Goal: Information Seeking & Learning: Learn about a topic

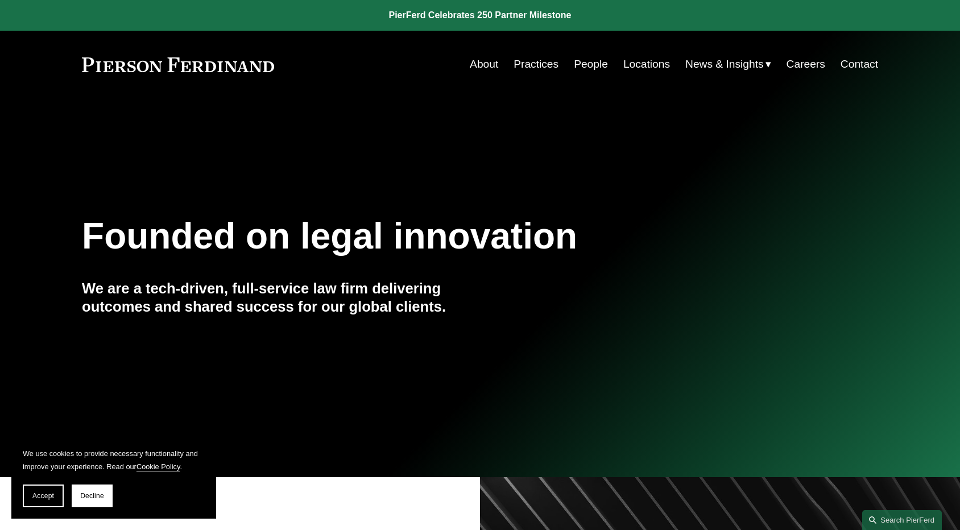
click at [590, 60] on link "People" at bounding box center [591, 64] width 34 height 22
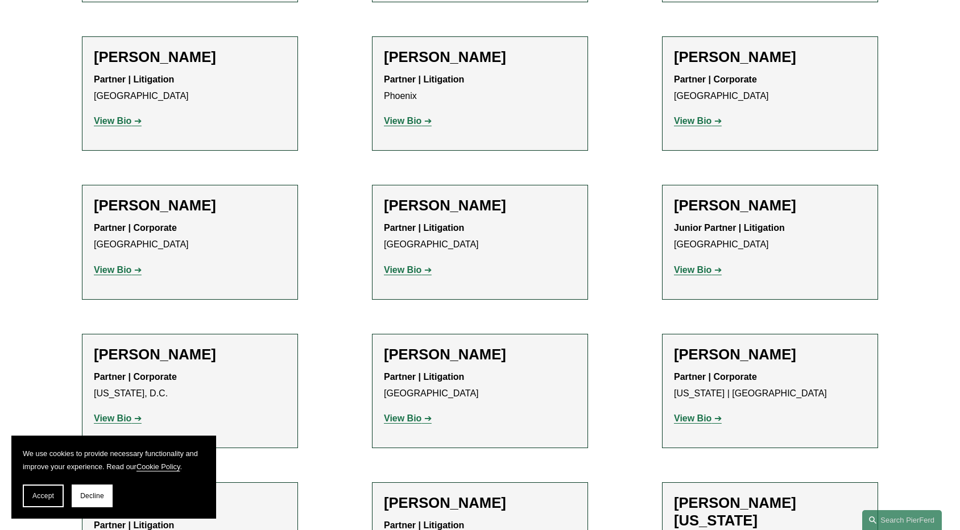
scroll to position [13938, 0]
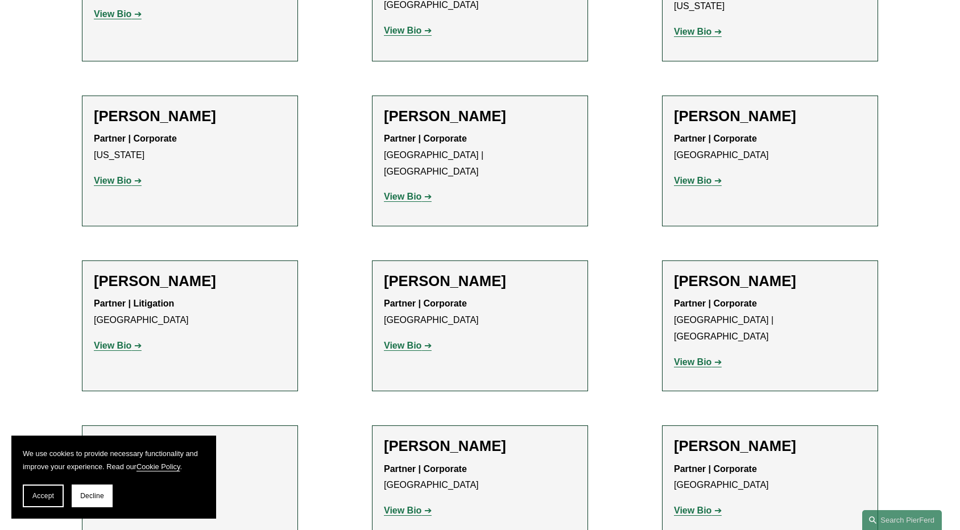
click at [82, 494] on span "Decline" at bounding box center [92, 496] width 24 height 8
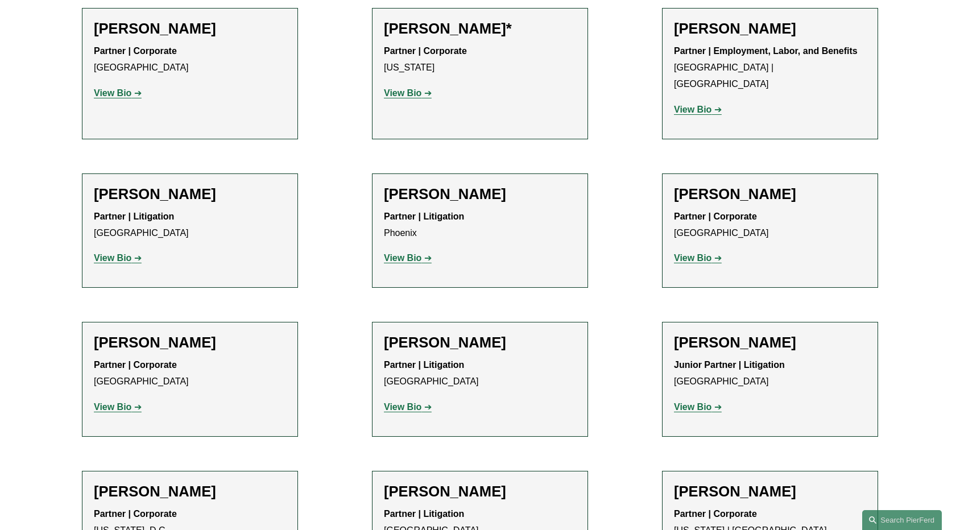
scroll to position [13142, 0]
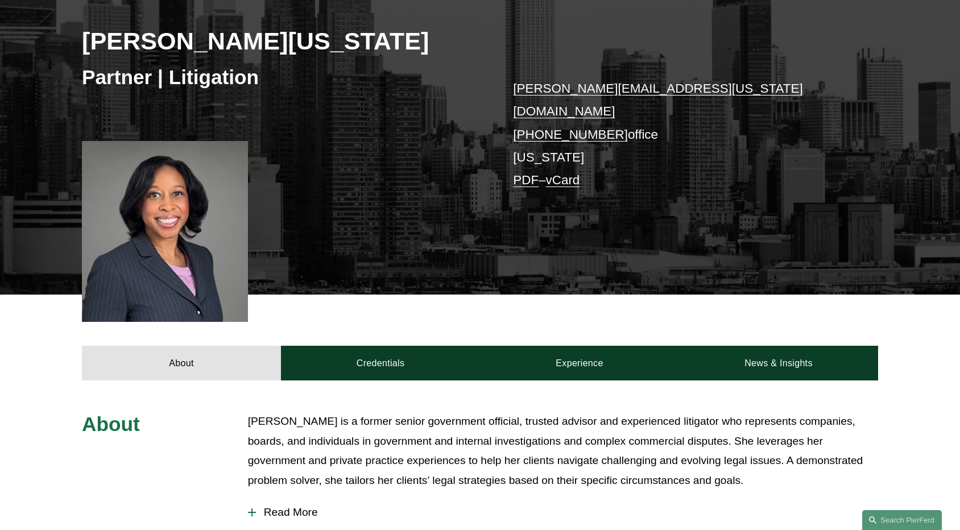
scroll to position [228, 0]
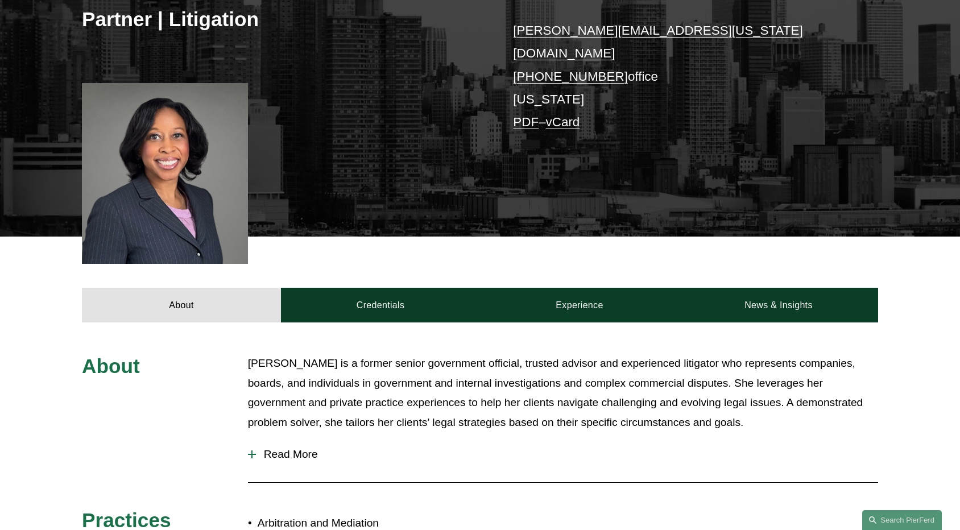
click at [272, 448] on span "Read More" at bounding box center [567, 454] width 622 height 13
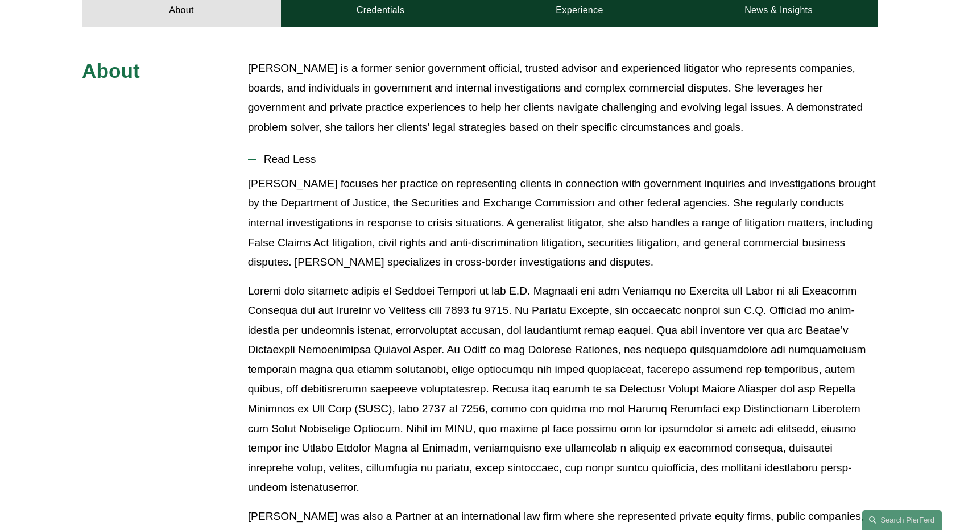
scroll to position [512, 0]
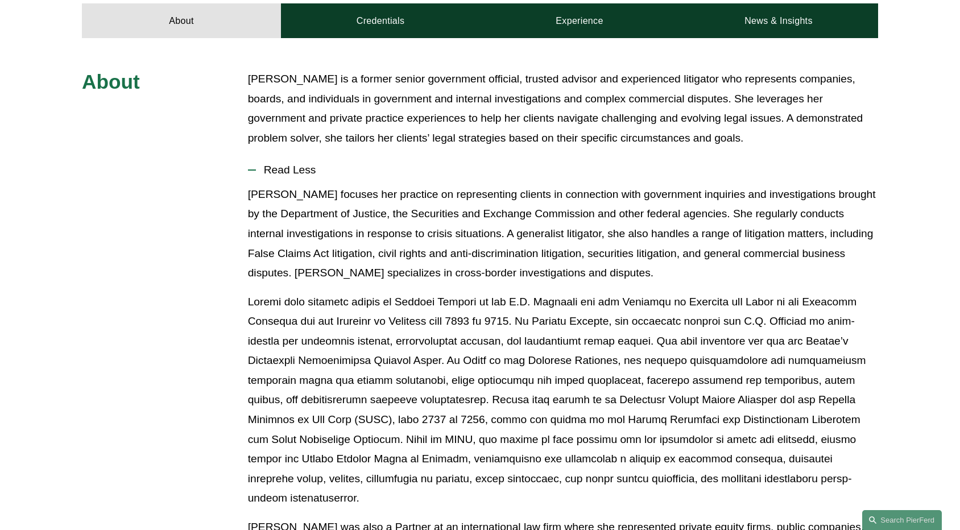
drag, startPoint x: 689, startPoint y: 170, endPoint x: 230, endPoint y: 80, distance: 467.3
click at [230, 80] on div "About Alicia is a former senior government official, trusted advisor and experi…" at bounding box center [480, 474] width 960 height 810
copy div "Alicia is a former senior government official, trusted advisor and experienced …"
click at [375, 422] on p at bounding box center [563, 400] width 630 height 216
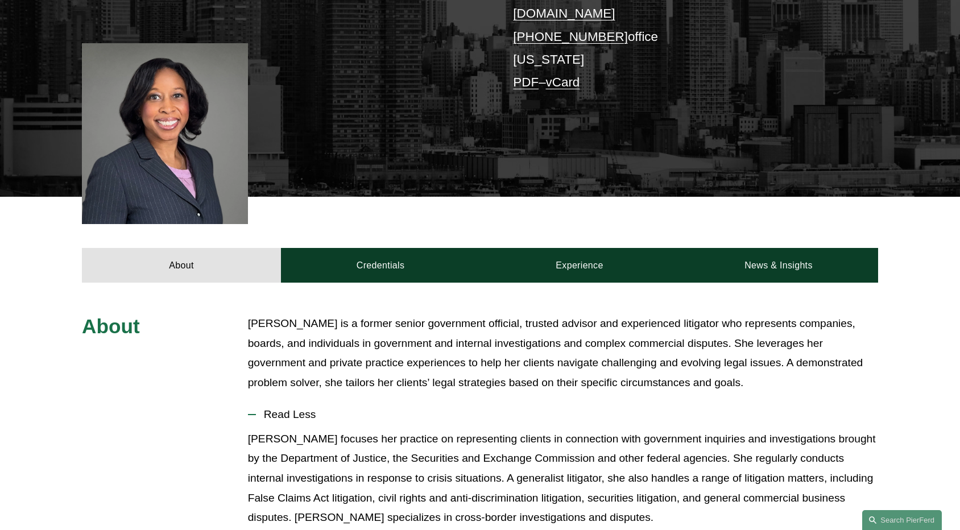
scroll to position [147, 0]
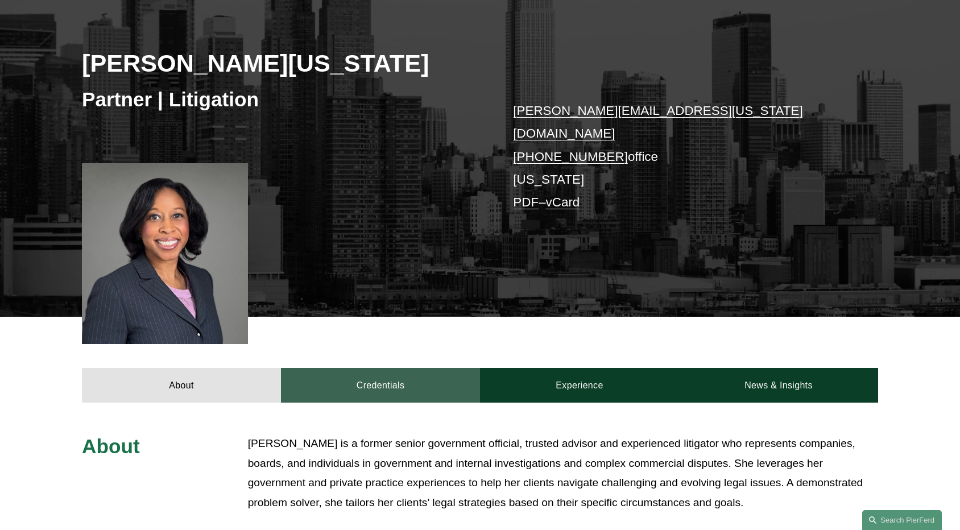
click at [378, 378] on link "Credentials" at bounding box center [380, 385] width 199 height 34
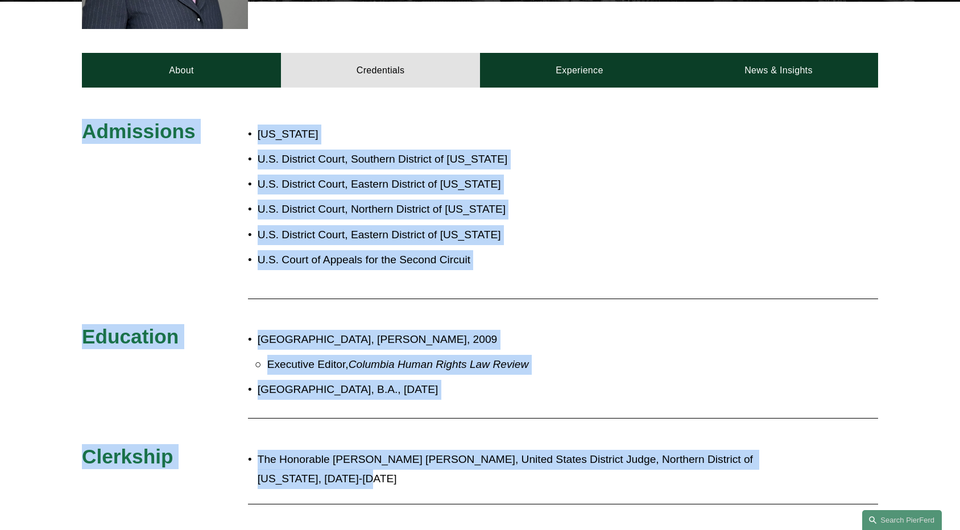
scroll to position [489, 0]
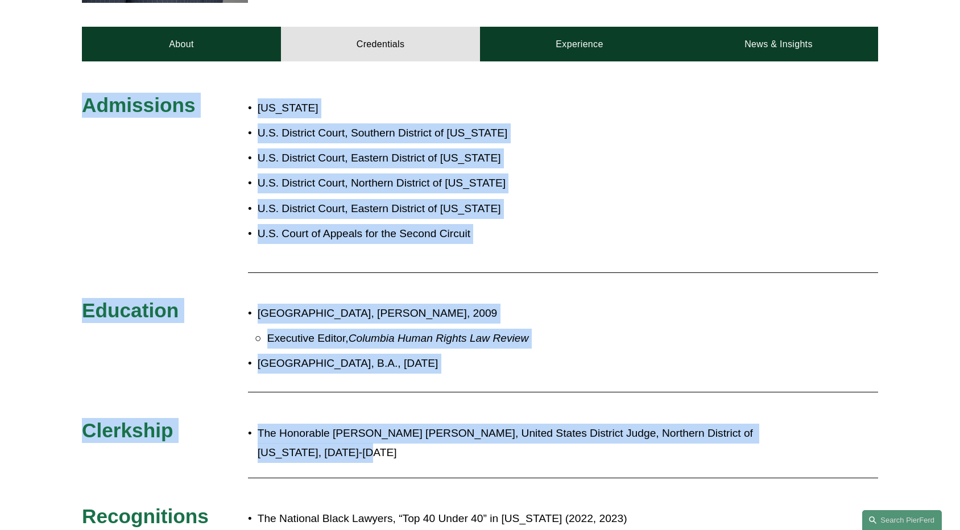
drag, startPoint x: 81, startPoint y: 265, endPoint x: 440, endPoint y: 456, distance: 406.9
click at [440, 456] on div "Admissions New York U.S. District Court, Southern District of New York U.S. Dis…" at bounding box center [480, 350] width 960 height 514
copy div "Admissions New York U.S. District Court, Southern District of New York U.S. Dis…"
click at [624, 230] on div "Admissions New York U.S. District Court, Southern District of New York U.S. Dis…" at bounding box center [480, 350] width 960 height 514
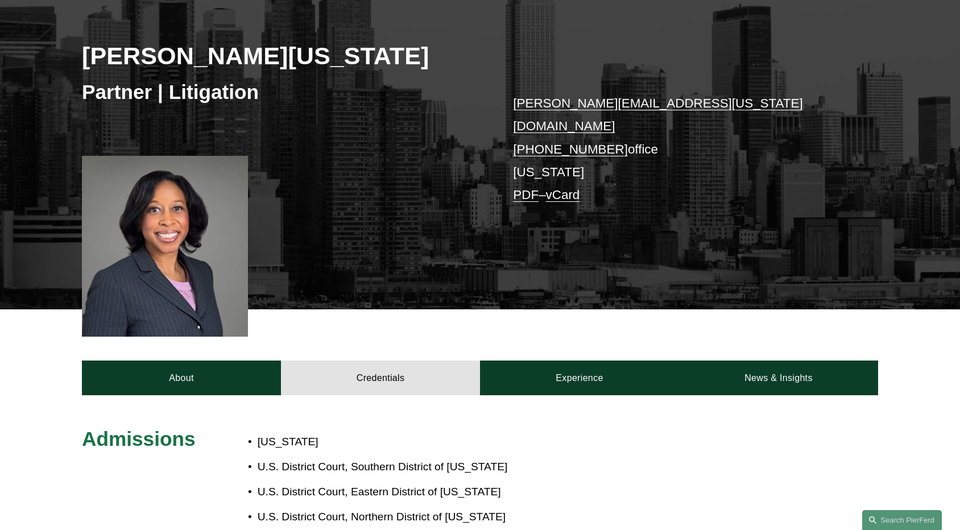
scroll to position [261, 0]
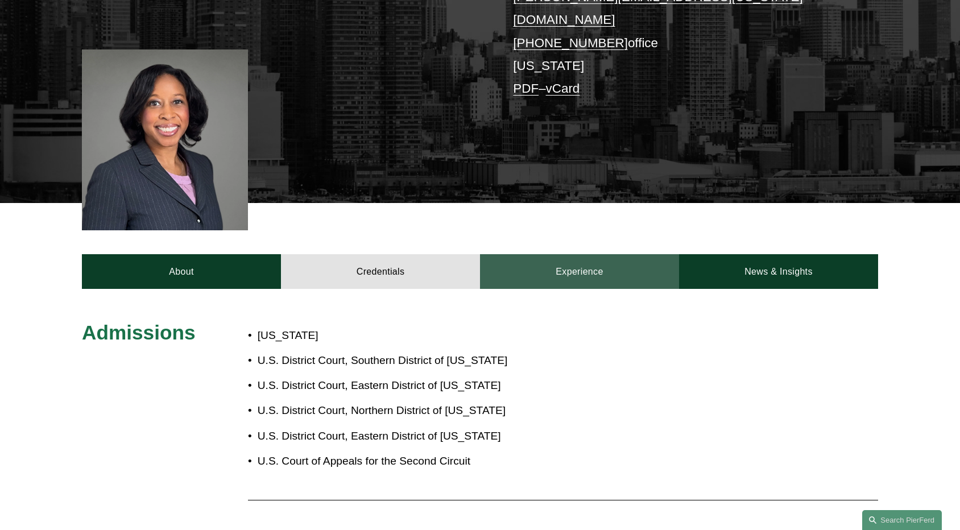
click at [579, 254] on link "Experience" at bounding box center [579, 271] width 199 height 34
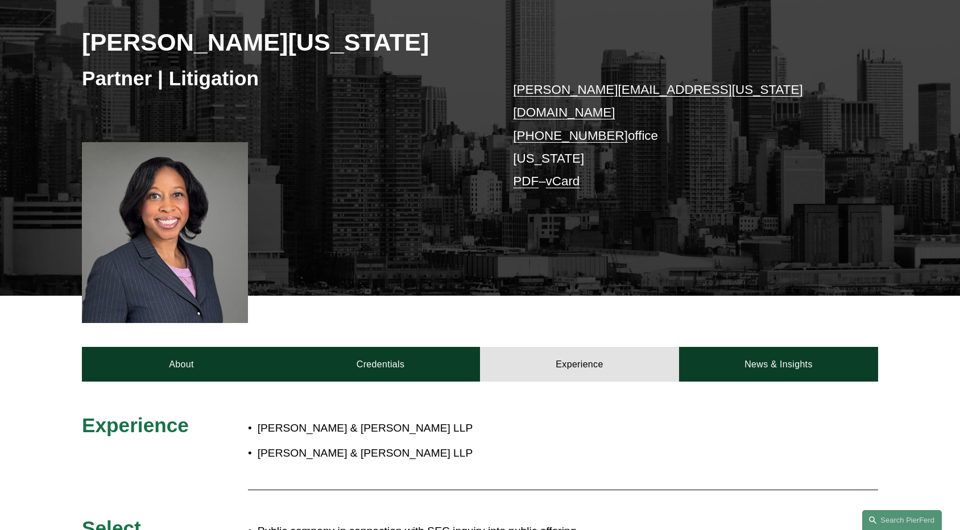
scroll to position [171, 0]
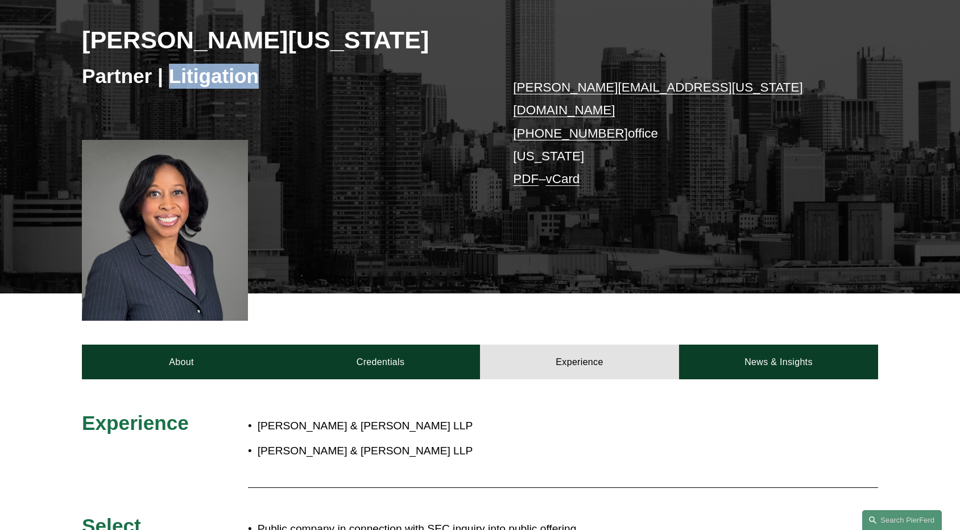
drag, startPoint x: 258, startPoint y: 81, endPoint x: 172, endPoint y: 88, distance: 86.2
click at [172, 88] on h3 "Partner | Litigation" at bounding box center [281, 76] width 398 height 25
copy h3 "Litigation"
